Goal: Task Accomplishment & Management: Use online tool/utility

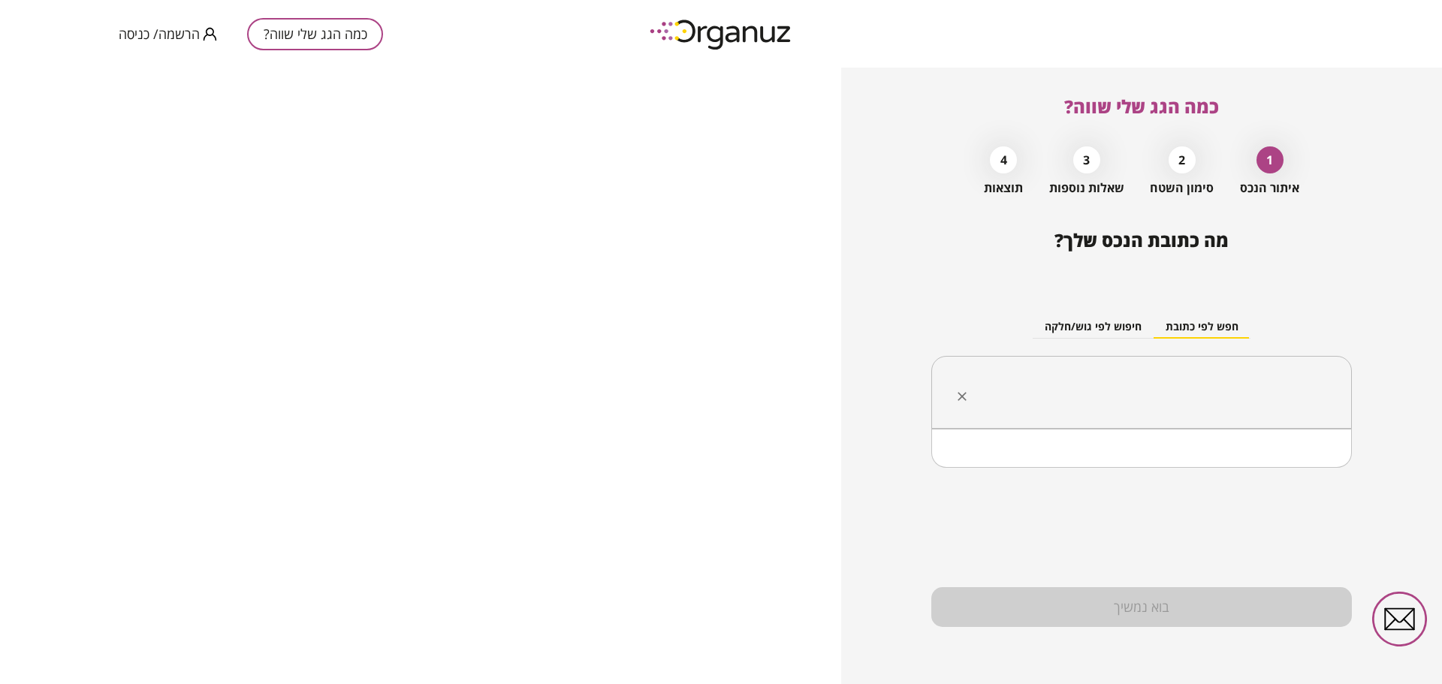
click at [1047, 393] on input "text" at bounding box center [1147, 393] width 373 height 38
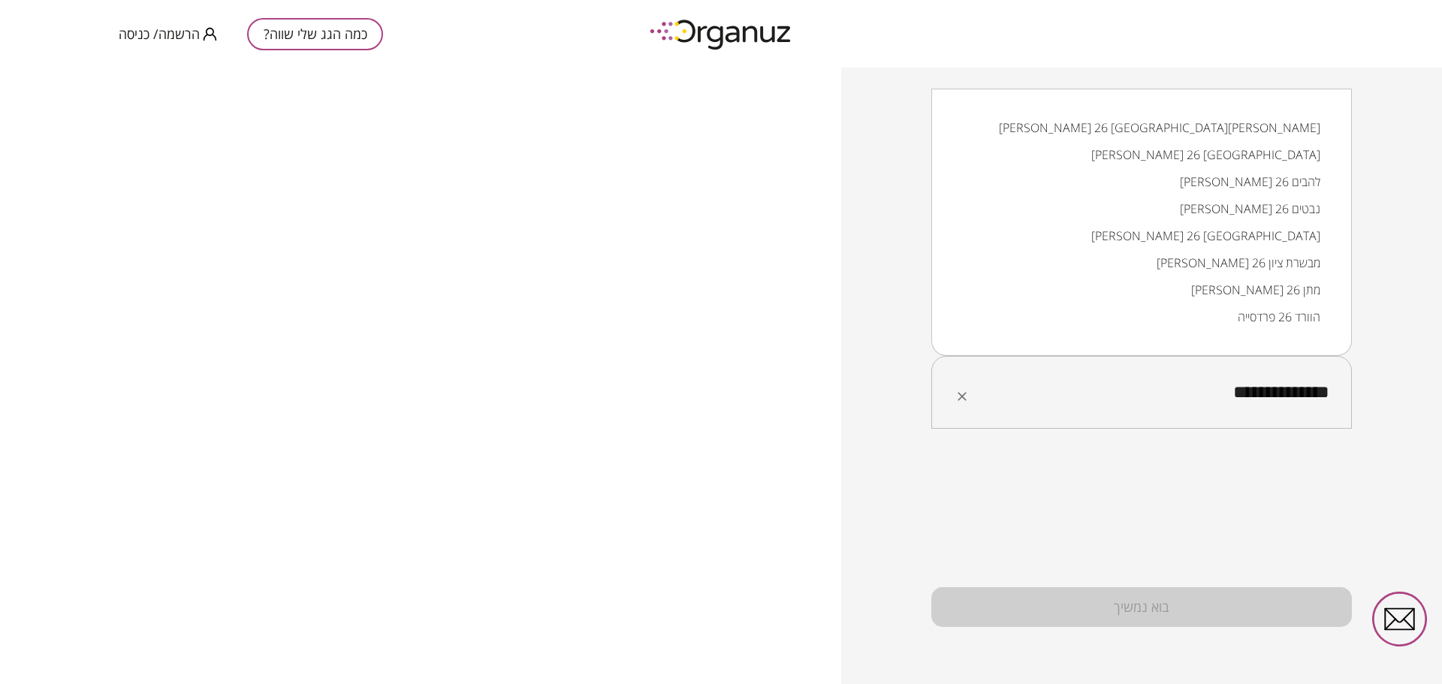
click at [1299, 132] on li "[PERSON_NAME] 26 [GEOGRAPHIC_DATA][PERSON_NAME]" at bounding box center [1142, 127] width 382 height 27
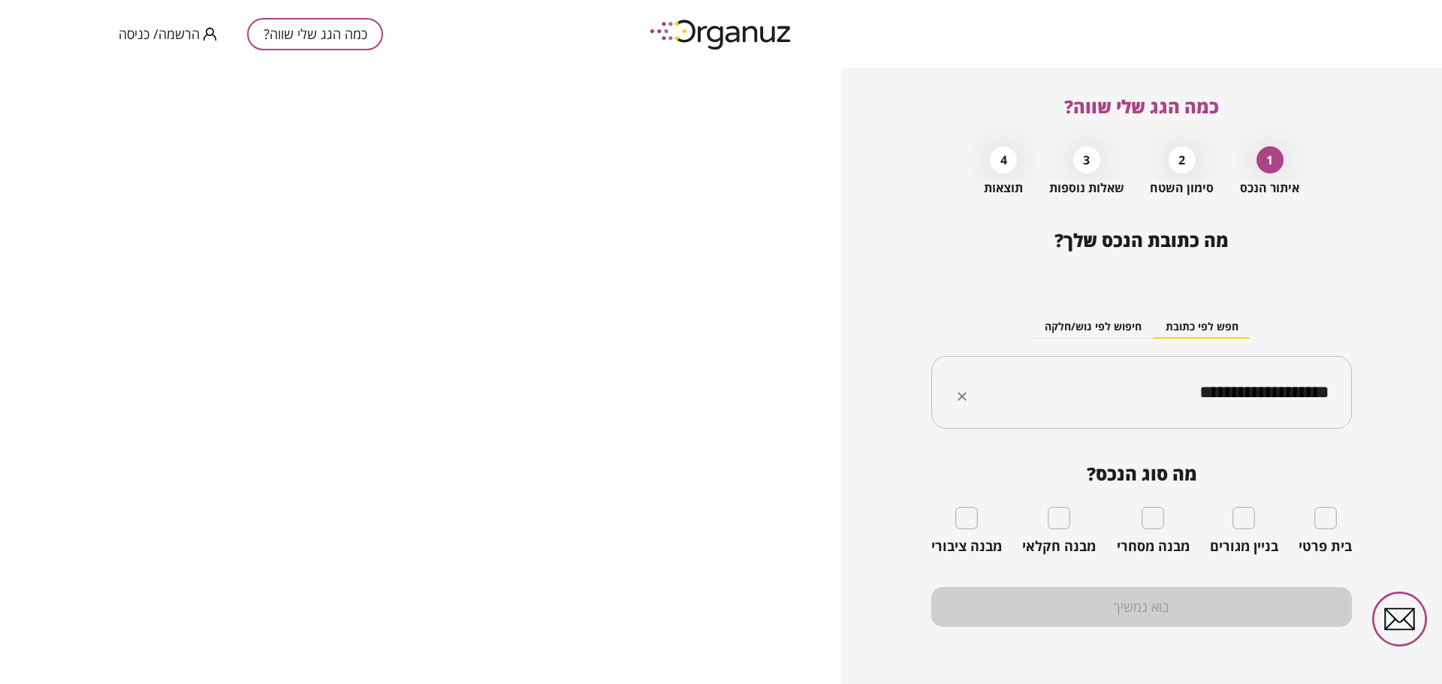
type input "**********"
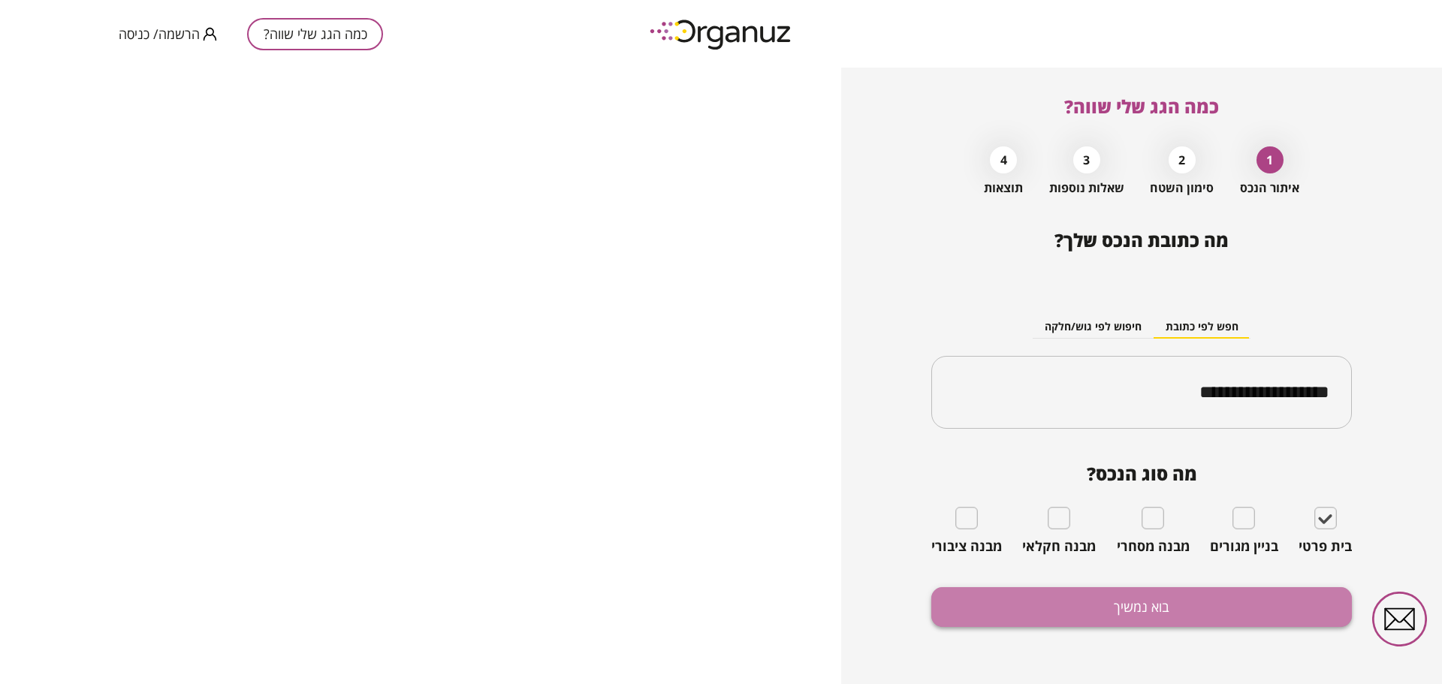
click at [1158, 607] on button "בוא נמשיך" at bounding box center [1141, 607] width 421 height 40
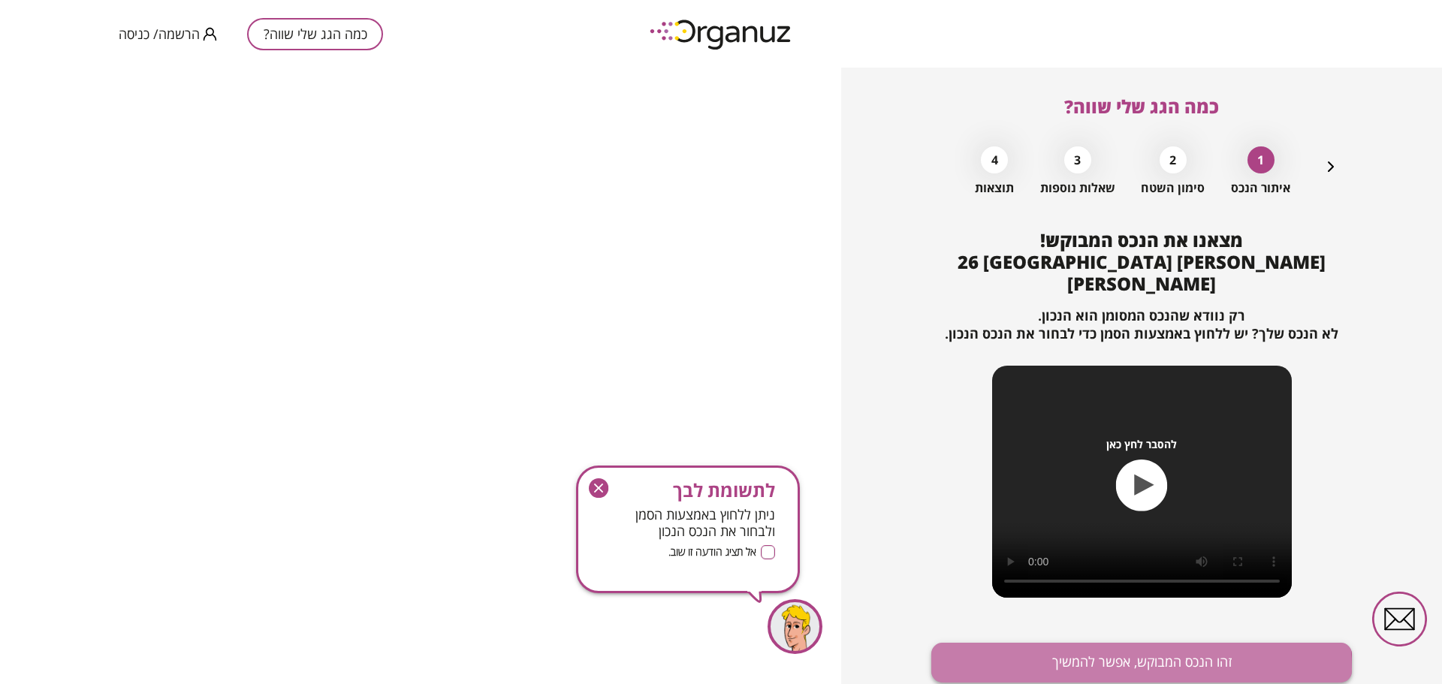
click at [1128, 647] on button "זהו הנכס המבוקש, אפשר להמשיך" at bounding box center [1141, 663] width 421 height 40
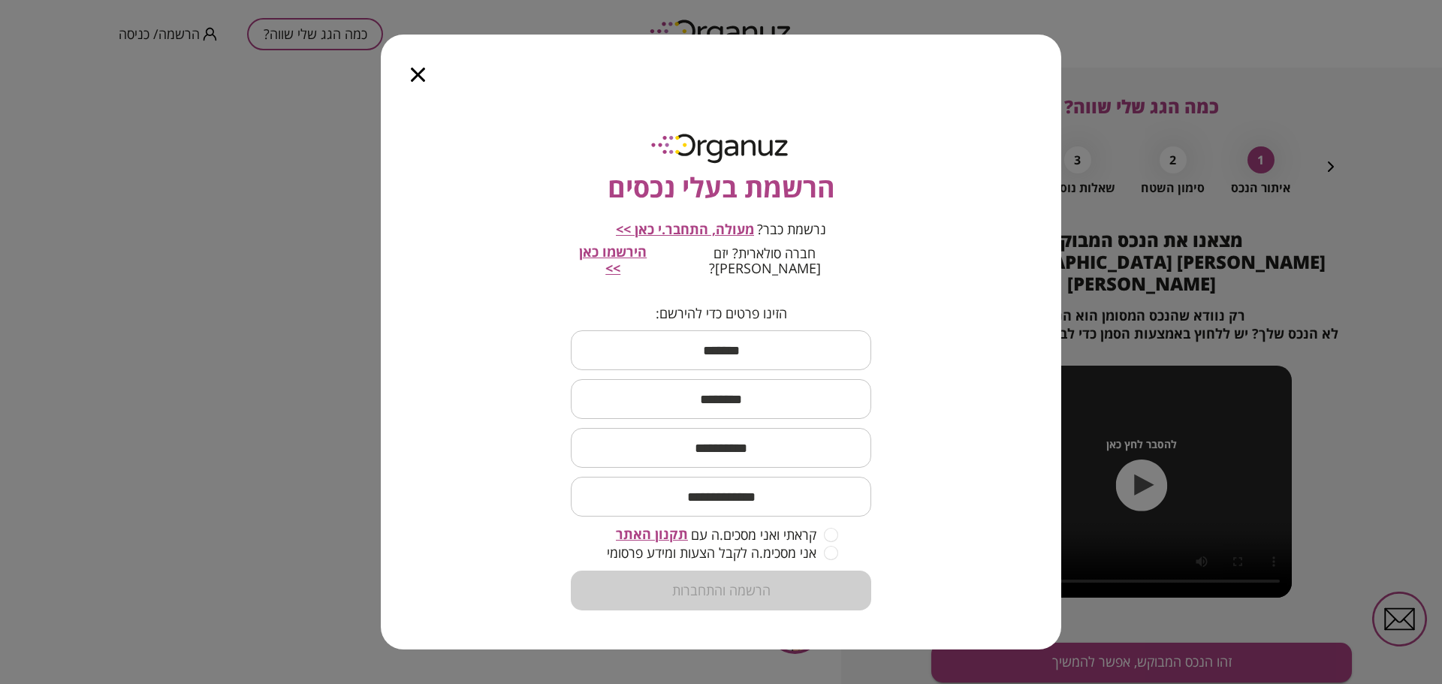
click at [766, 559] on form "הזינו פרטים כדי להירשם: ​ ​ ​ ​ קראתי ואני מסכים.ה עם תקנון האתר אני מסכימ.ה לק…" at bounding box center [721, 459] width 300 height 306
click at [771, 551] on span "אני מסכימ.ה לקבל הצעות ומידע פרסומי" at bounding box center [712, 552] width 210 height 15
click at [418, 80] on icon "button" at bounding box center [418, 75] width 14 height 14
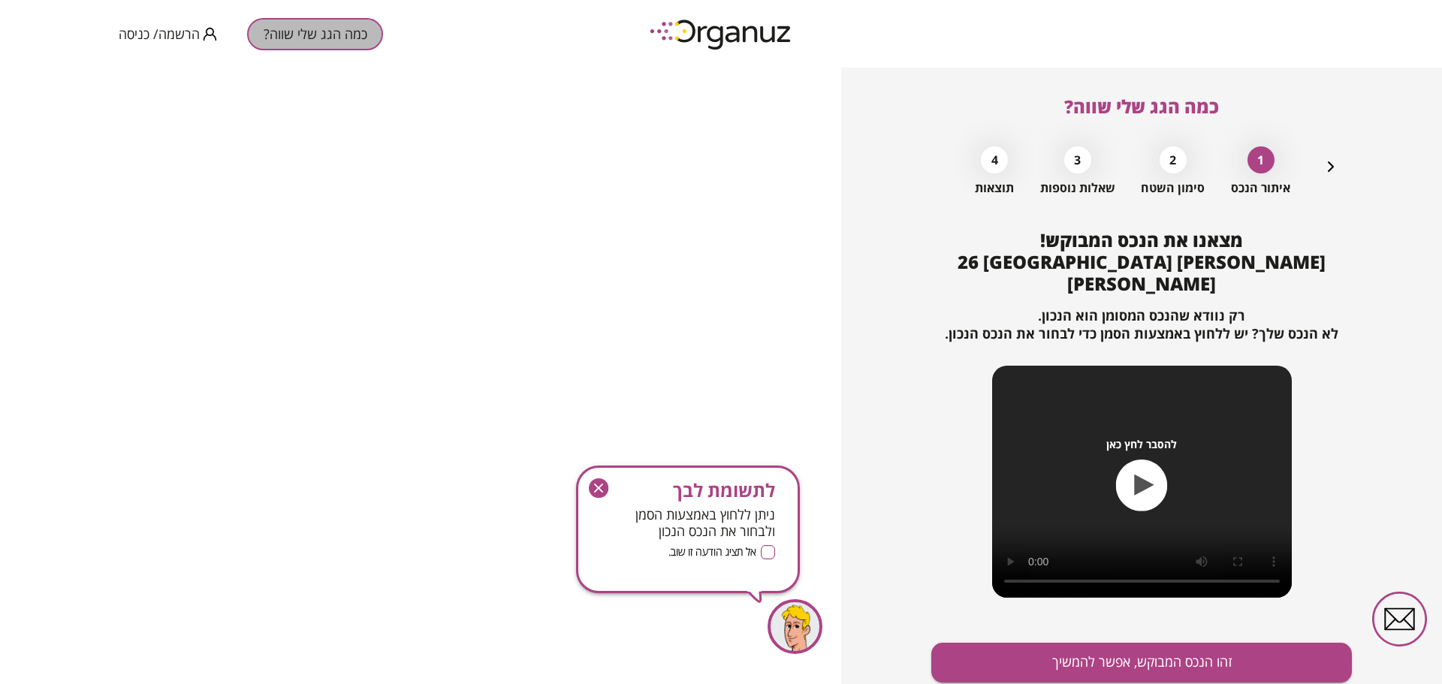
click at [352, 36] on button "כמה הגג שלי שווה?" at bounding box center [315, 34] width 136 height 32
